Goal: Task Accomplishment & Management: Manage account settings

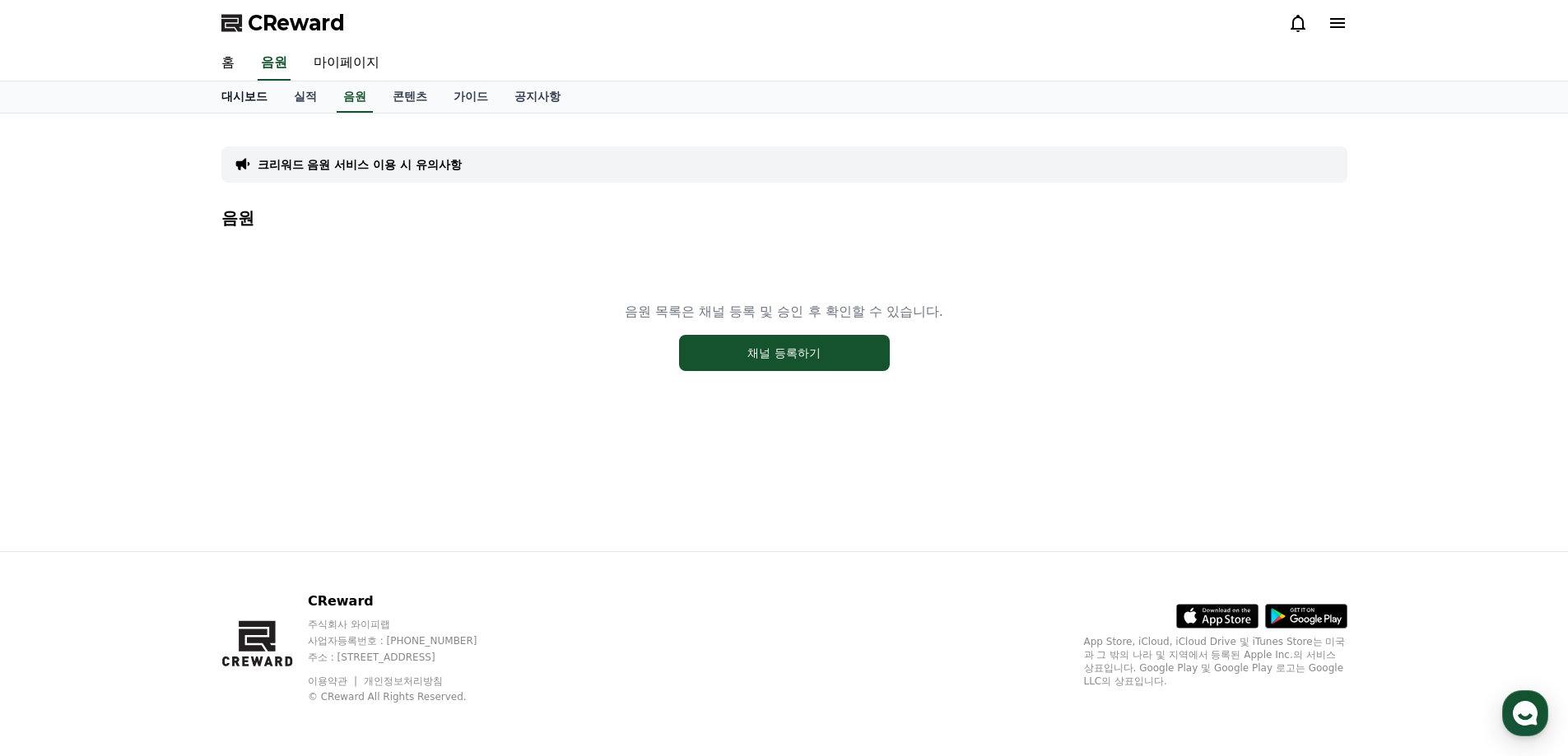
click at [245, 94] on link "대시보드" at bounding box center [243, 96] width 72 height 31
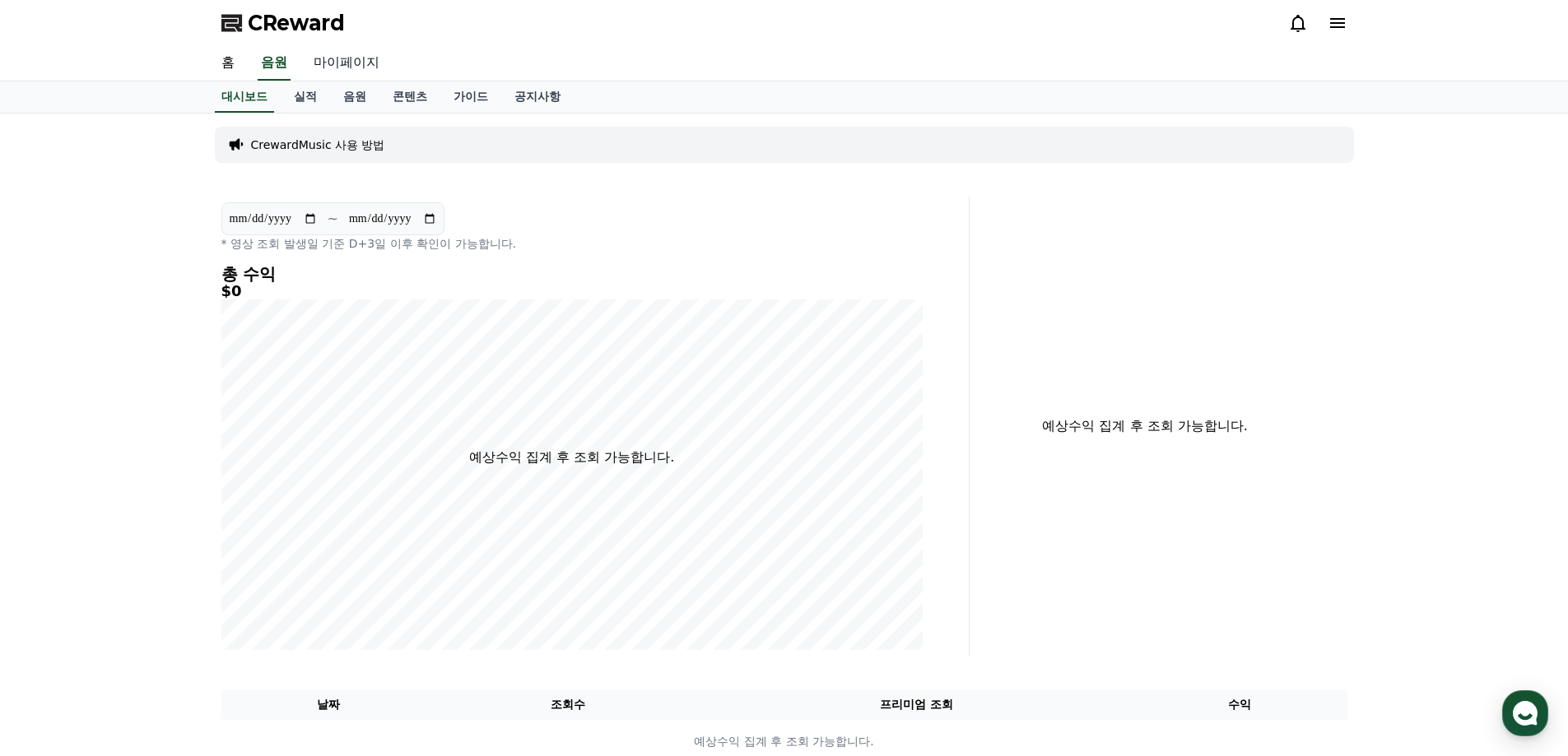
click at [327, 66] on link "마이페이지" at bounding box center [346, 63] width 92 height 35
select select "**********"
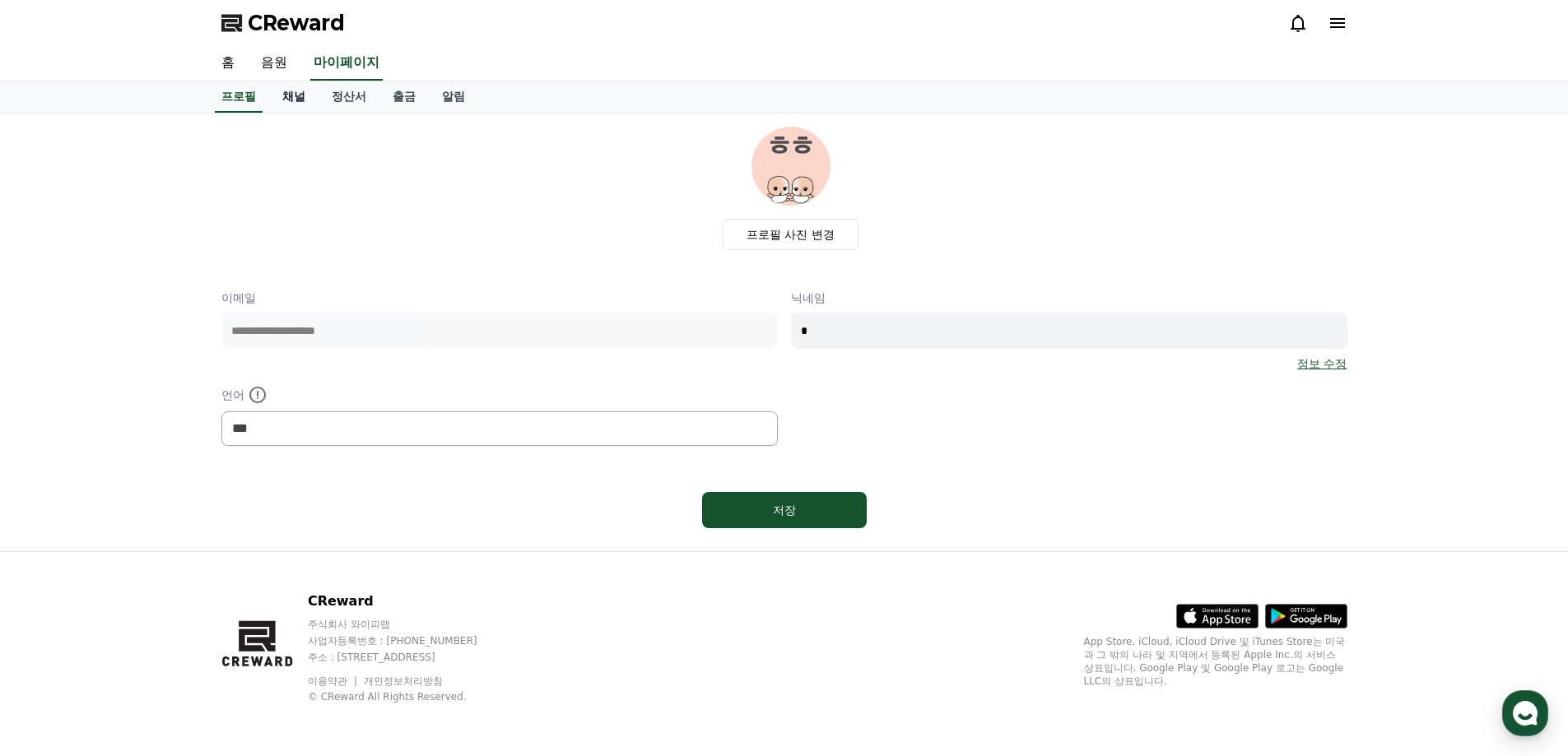
click at [286, 96] on link "채널" at bounding box center [294, 96] width 50 height 31
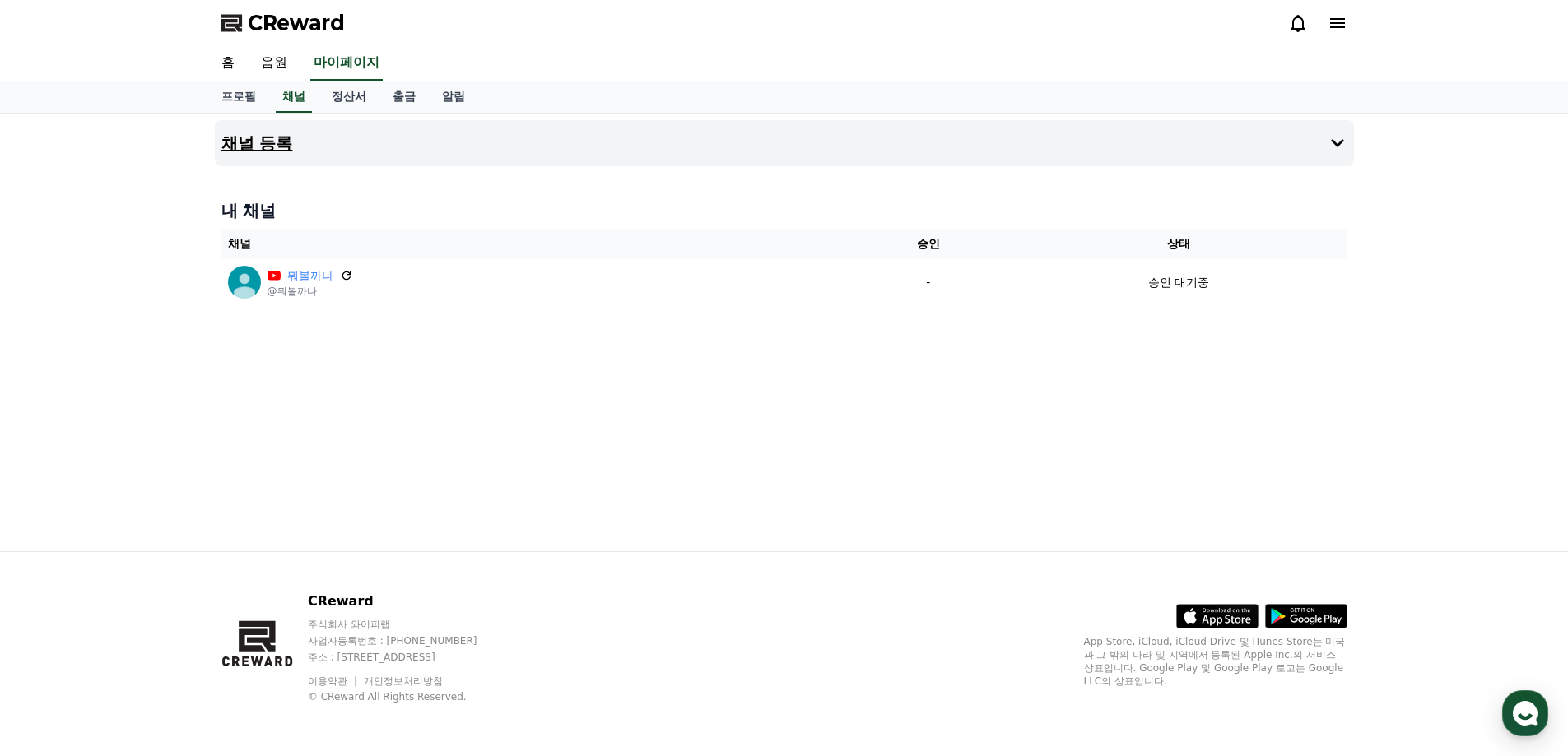
click at [275, 141] on h4 "채널 등록" at bounding box center [257, 142] width 72 height 18
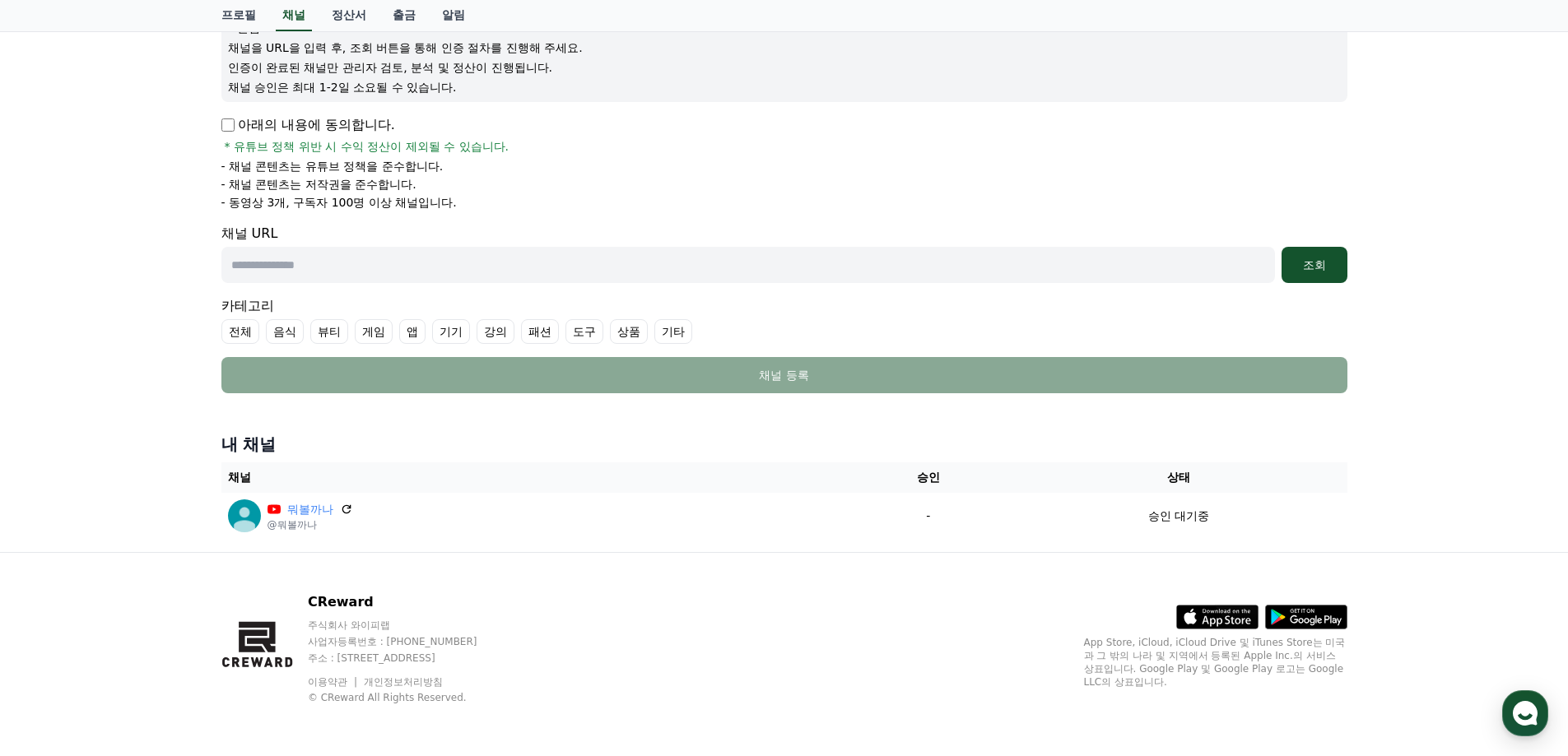
scroll to position [215, 0]
